Goal: Transaction & Acquisition: Purchase product/service

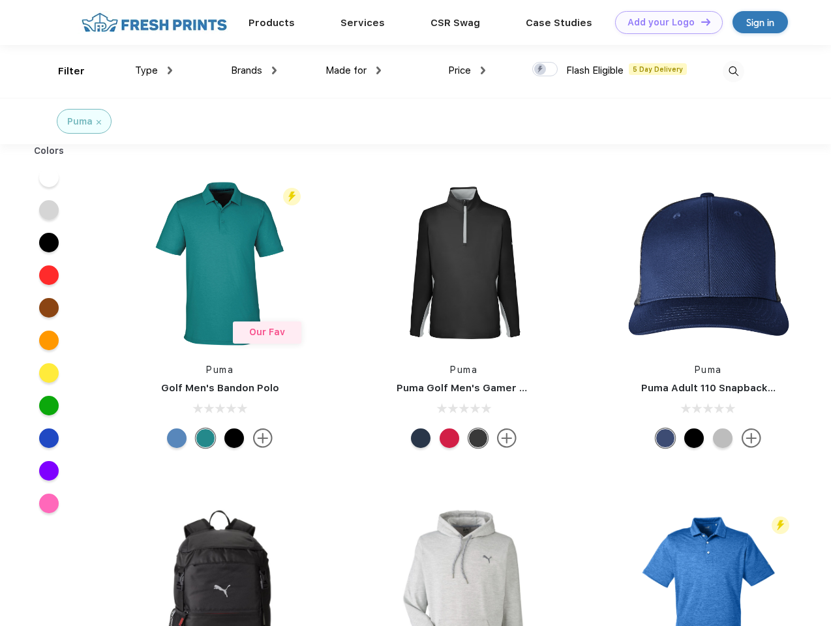
click at [664, 22] on link "Add your Logo Design Tool" at bounding box center [669, 22] width 108 height 23
click at [0, 0] on div "Design Tool" at bounding box center [0, 0] width 0 height 0
click at [700, 22] on link "Add your Logo Design Tool" at bounding box center [669, 22] width 108 height 23
click at [63, 71] on div "Filter" at bounding box center [71, 71] width 27 height 15
click at [154, 70] on span "Type" at bounding box center [146, 71] width 23 height 12
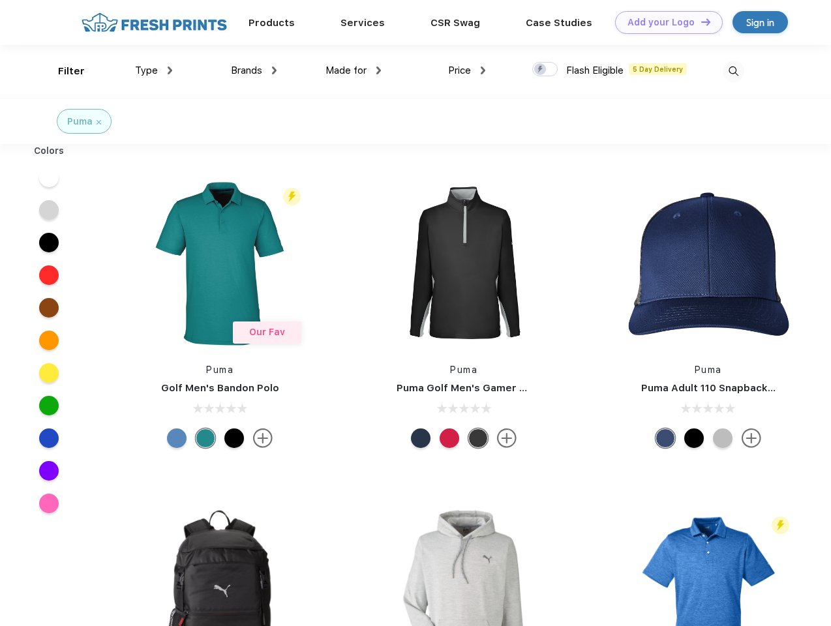
click at [254, 70] on span "Brands" at bounding box center [246, 71] width 31 height 12
click at [354, 70] on span "Made for" at bounding box center [345, 71] width 41 height 12
click at [467, 70] on span "Price" at bounding box center [459, 71] width 23 height 12
click at [545, 70] on div at bounding box center [544, 69] width 25 height 14
click at [541, 70] on input "checkbox" at bounding box center [536, 65] width 8 height 8
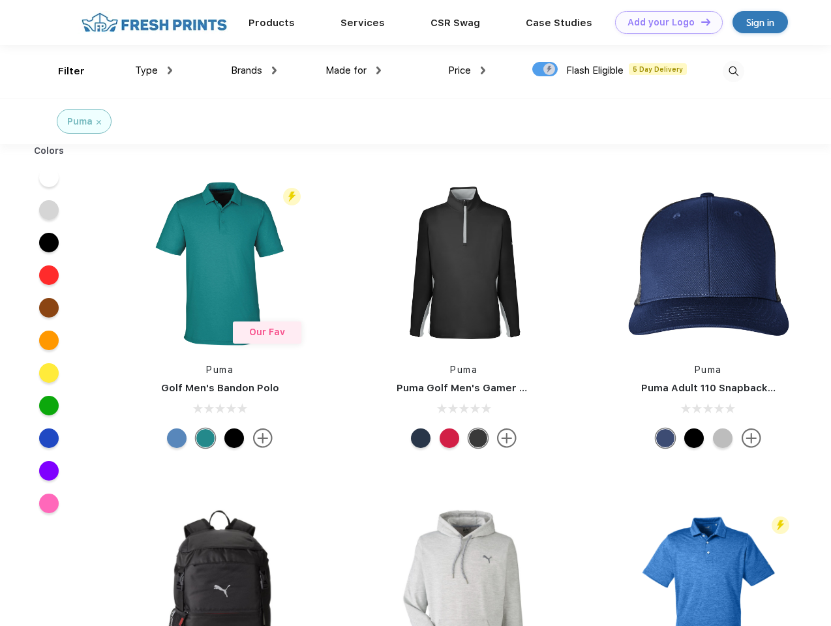
click at [733, 71] on img at bounding box center [734, 72] width 22 height 22
